Goal: Information Seeking & Learning: Find specific page/section

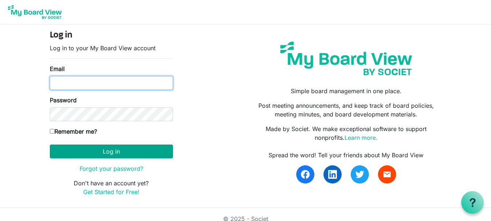
type input "theresabhavanvembuva@gmail.com"
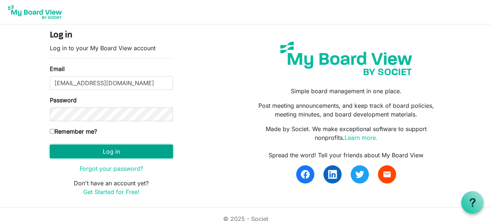
click at [102, 152] on button "Log in" at bounding box center [111, 151] width 123 height 14
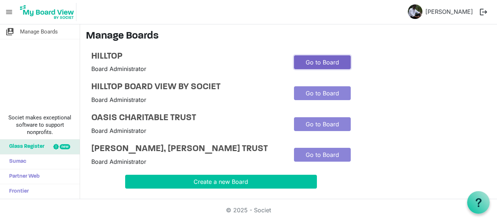
click at [312, 61] on link "Go to Board" at bounding box center [322, 62] width 57 height 14
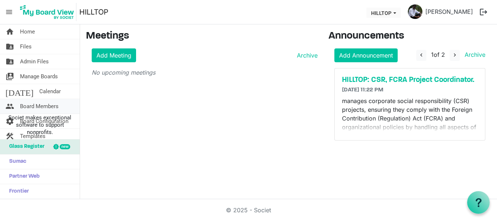
click at [40, 107] on span "Board Members" at bounding box center [39, 106] width 39 height 15
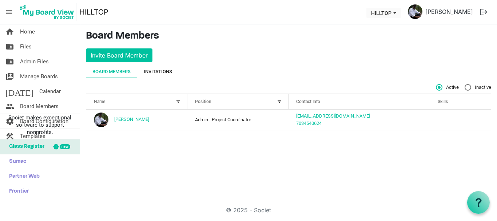
click at [161, 75] on div "Invitations" at bounding box center [158, 71] width 28 height 13
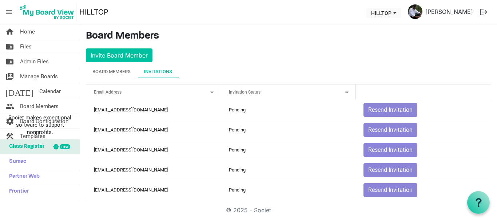
click at [253, 95] on div "Invitation Status" at bounding box center [284, 92] width 117 height 11
click at [212, 91] on div at bounding box center [212, 92] width 8 height 8
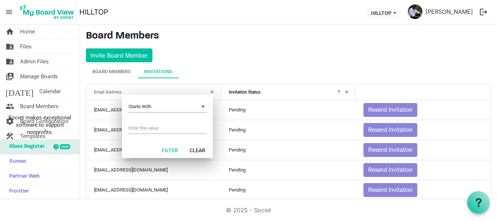
click at [253, 92] on span "Invitation Status" at bounding box center [245, 91] width 32 height 5
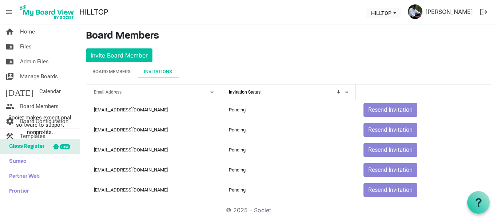
click at [253, 92] on span "Invitation Status" at bounding box center [245, 91] width 32 height 5
click at [26, 45] on span "Files" at bounding box center [26, 46] width 12 height 15
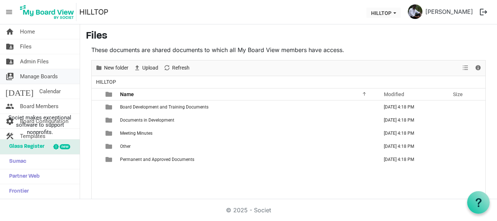
click at [45, 79] on span "Manage Boards" at bounding box center [39, 76] width 38 height 15
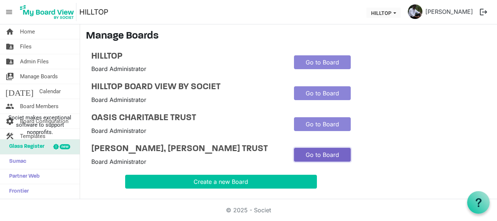
click at [328, 159] on link "Go to Board" at bounding box center [322, 155] width 57 height 14
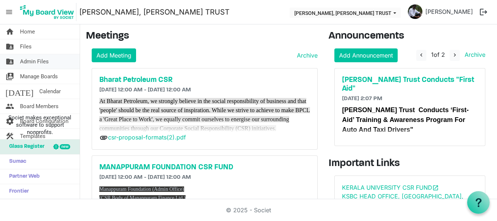
click at [38, 60] on span "Admin Files" at bounding box center [34, 61] width 29 height 15
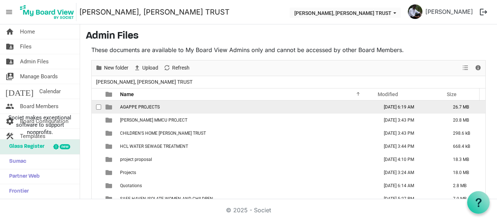
click at [148, 107] on span "AGAPPE PROJECTS" at bounding box center [140, 106] width 40 height 5
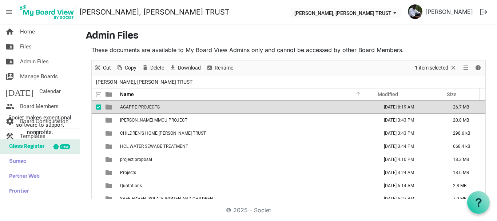
click at [148, 107] on span "AGAPPE PROJECTS" at bounding box center [140, 106] width 40 height 5
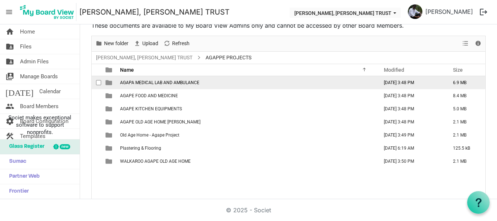
click at [148, 84] on span "AGAPA MEDICAL LAB AND AMBULANCE" at bounding box center [159, 82] width 79 height 5
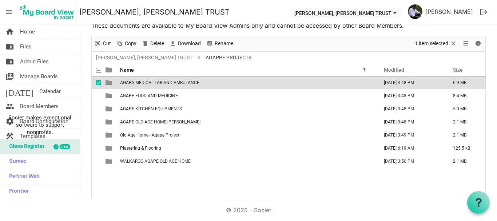
click at [148, 84] on span "AGAPA MEDICAL LAB AND AMBULANCE" at bounding box center [159, 82] width 79 height 5
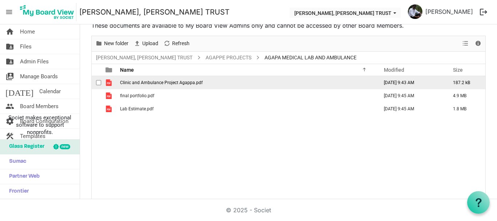
click at [150, 85] on td "Clinic and Ambulance Project Agappa.pdf" at bounding box center [247, 82] width 258 height 13
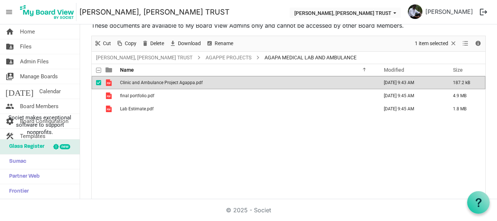
click at [150, 85] on td "Clinic and Ambulance Project Agappa.pdf" at bounding box center [247, 82] width 258 height 13
click at [253, 55] on link "AGAPPE PROJECTS" at bounding box center [228, 57] width 49 height 9
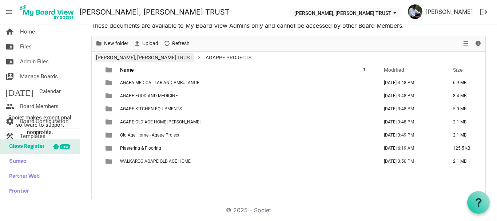
click at [153, 55] on link "[PERSON_NAME], [PERSON_NAME] TRUST" at bounding box center [144, 57] width 99 height 9
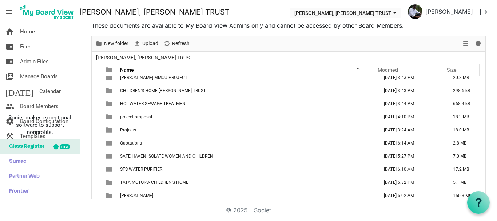
scroll to position [21, 0]
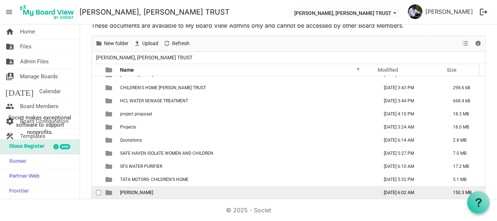
click at [153, 193] on span "[PERSON_NAME]" at bounding box center [136, 192] width 33 height 5
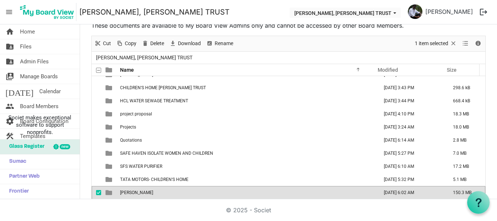
click at [153, 193] on span "[PERSON_NAME]" at bounding box center [136, 192] width 33 height 5
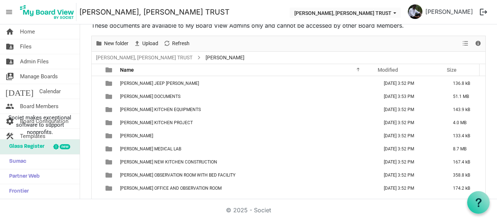
scroll to position [85, 0]
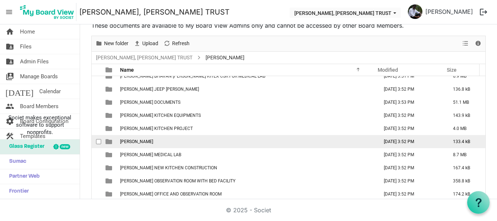
click at [153, 140] on span "[PERSON_NAME]" at bounding box center [136, 141] width 33 height 5
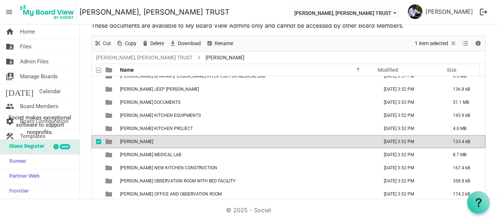
click at [153, 140] on span "[PERSON_NAME]" at bounding box center [136, 141] width 33 height 5
